Goal: Check status: Check status

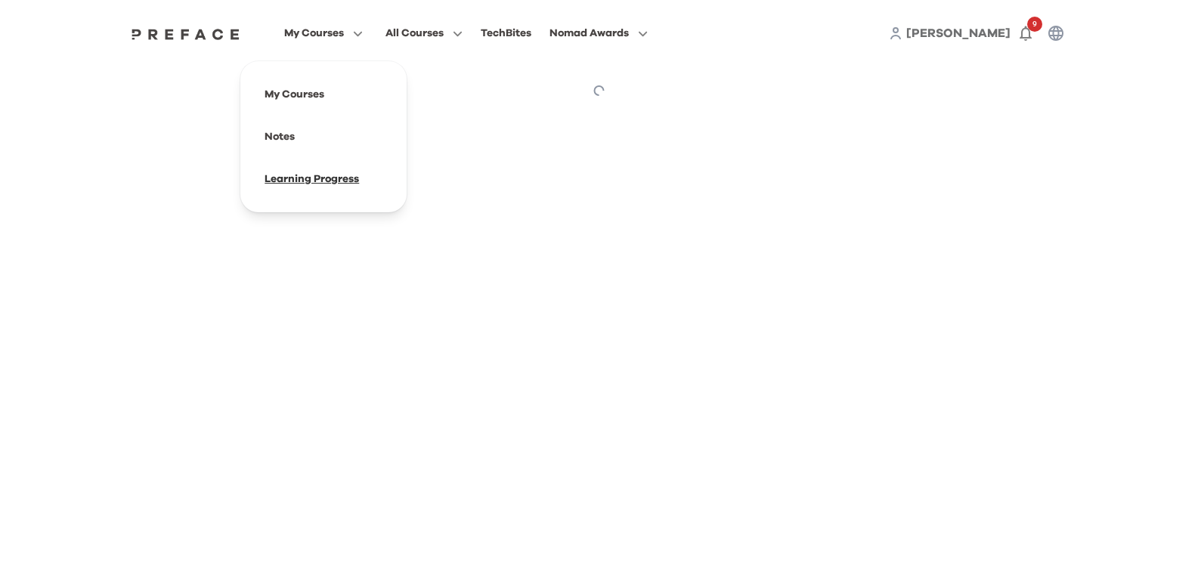
click at [345, 177] on span at bounding box center [323, 179] width 142 height 42
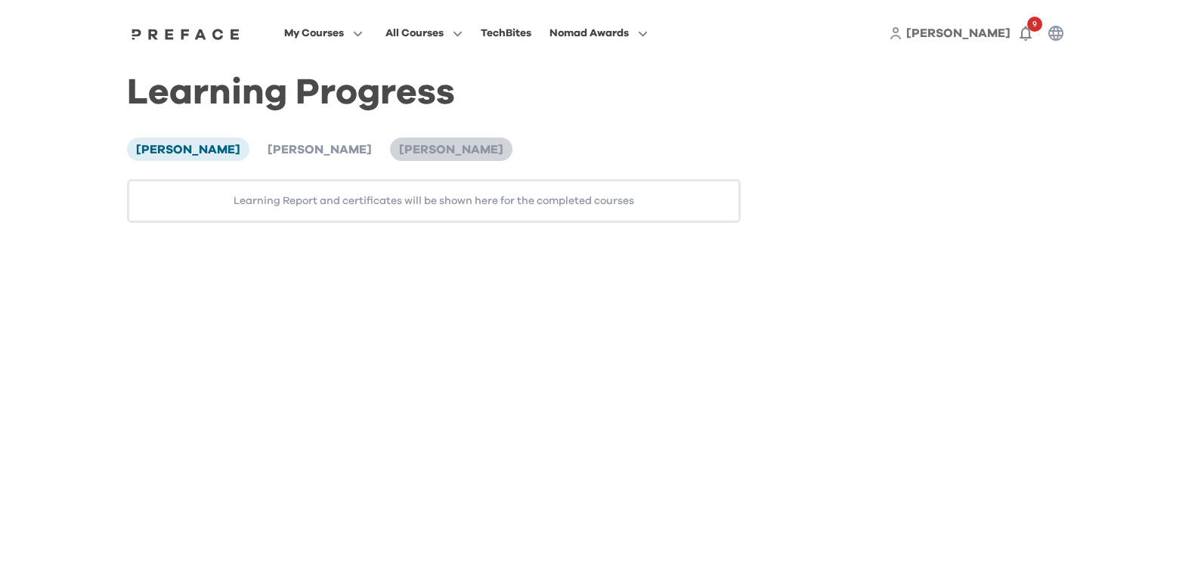
click at [399, 153] on span "Ka Yan Wong" at bounding box center [451, 150] width 104 height 12
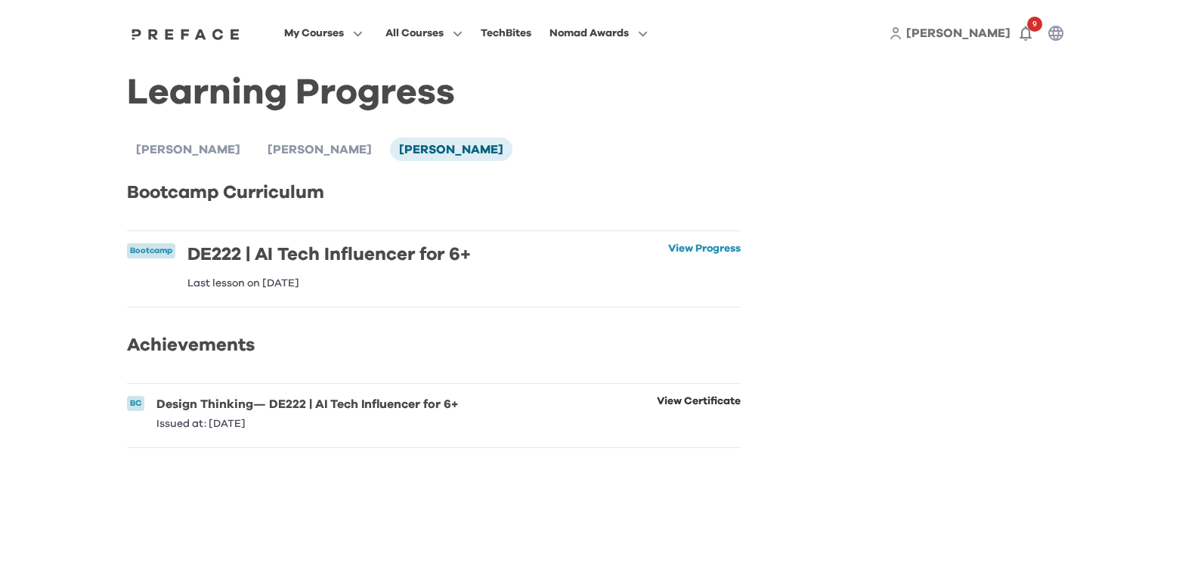
click at [694, 416] on link "View Certificate" at bounding box center [699, 412] width 84 height 33
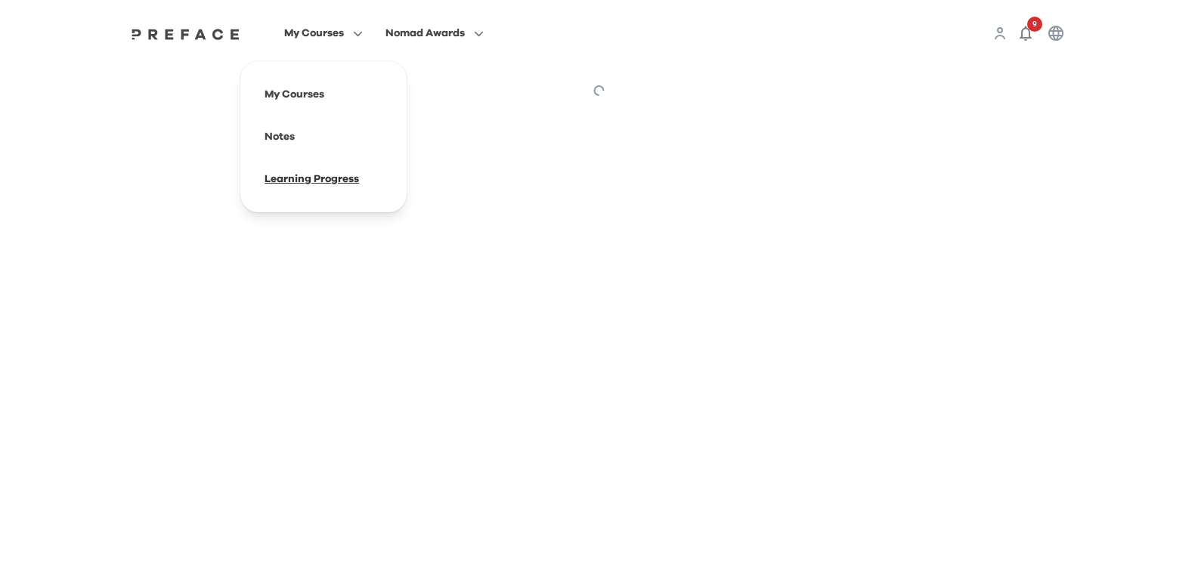
click at [301, 186] on span at bounding box center [323, 179] width 142 height 42
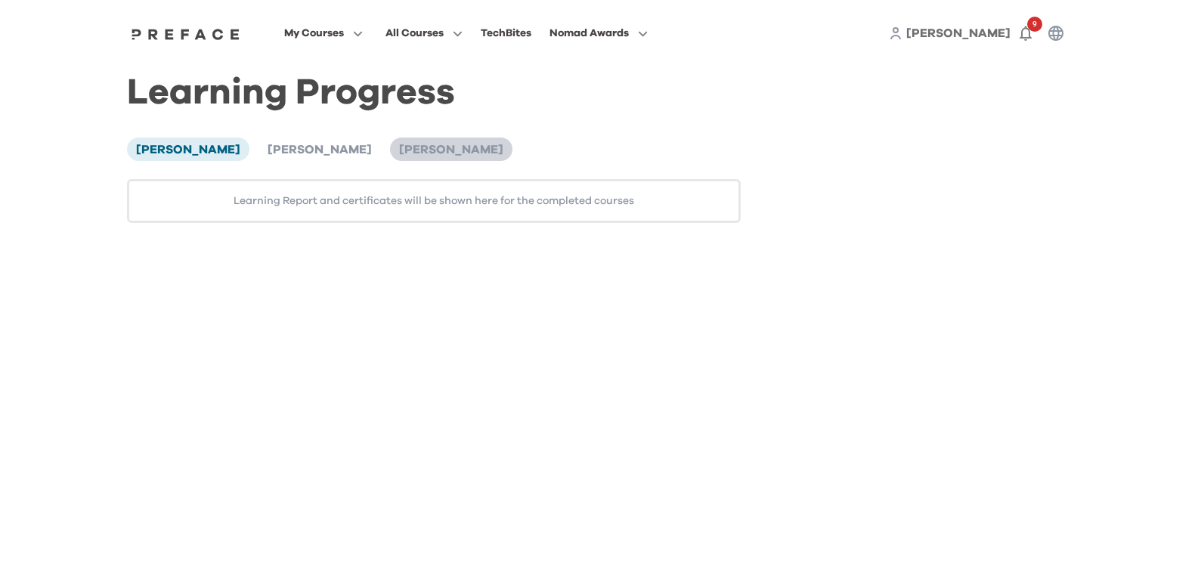
click at [399, 151] on span "Ka Yan Wong" at bounding box center [451, 150] width 104 height 12
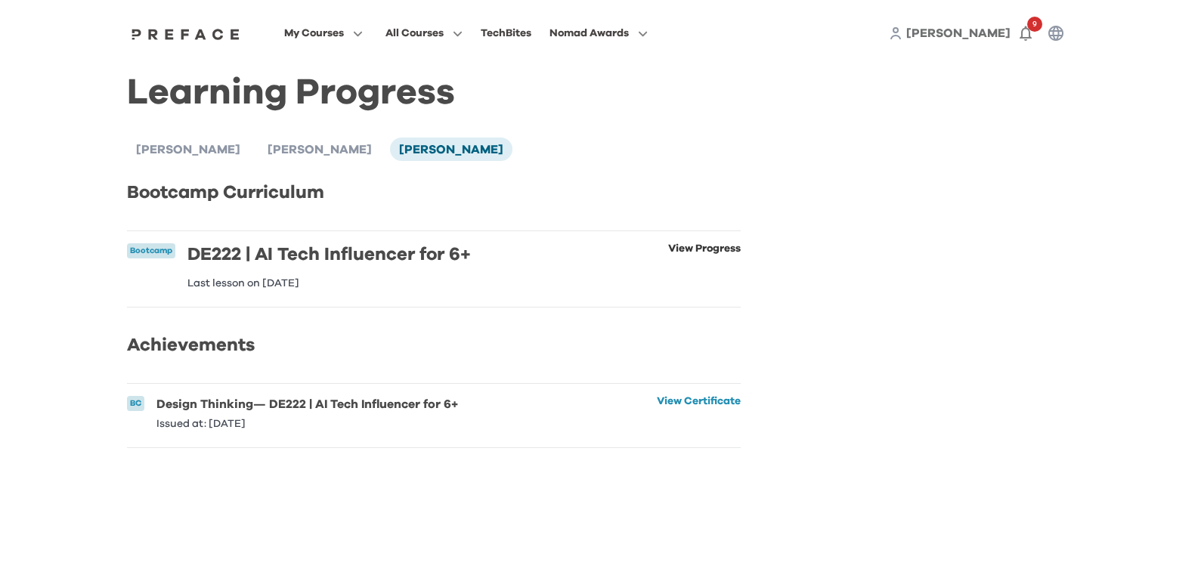
click at [706, 252] on link "View Progress" at bounding box center [704, 265] width 73 height 45
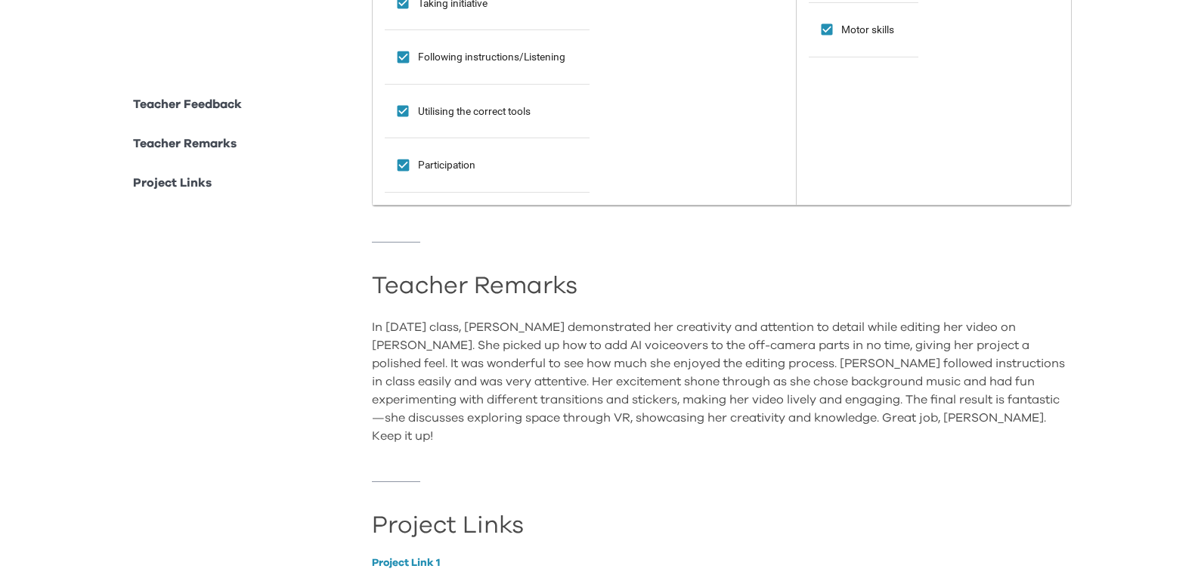
scroll to position [1020, 0]
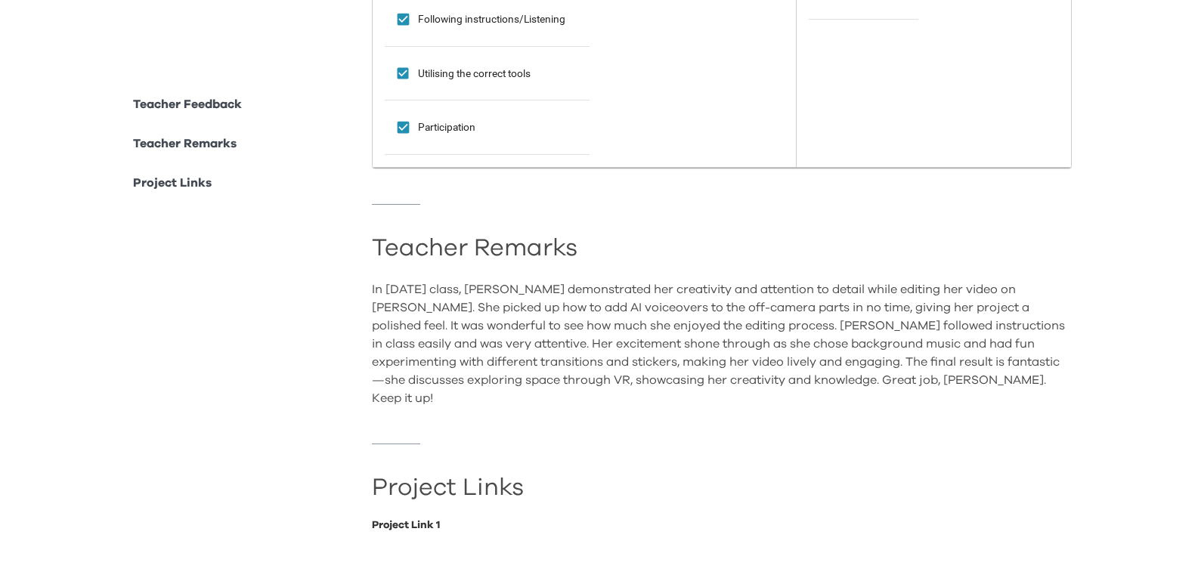
click at [433, 520] on link "Project Link 1" at bounding box center [722, 525] width 700 height 11
